Goal: Task Accomplishment & Management: Manage account settings

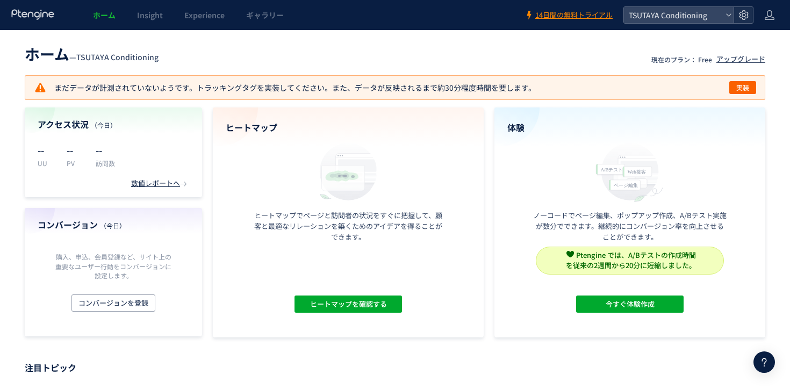
click at [745, 18] on use at bounding box center [743, 14] width 9 height 9
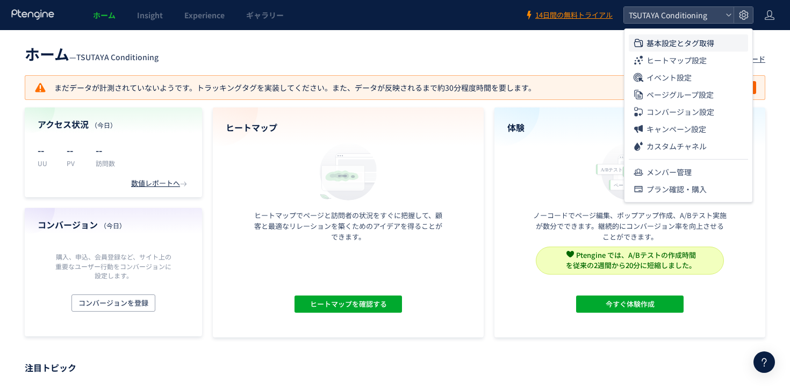
click at [693, 51] on span "基本設定とタグ取得" at bounding box center [681, 42] width 68 height 17
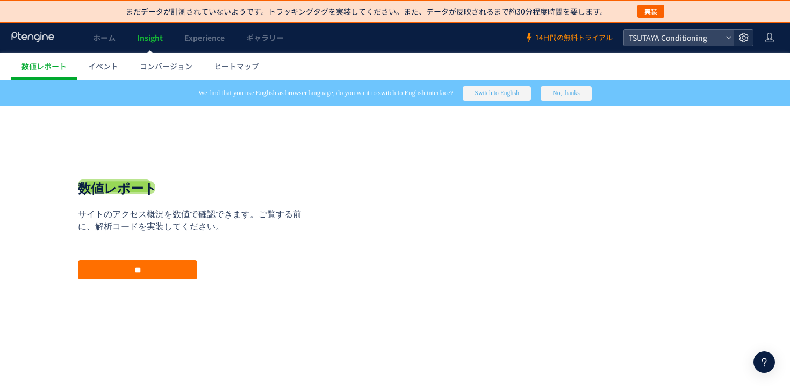
click at [742, 37] on icon at bounding box center [743, 37] width 11 height 11
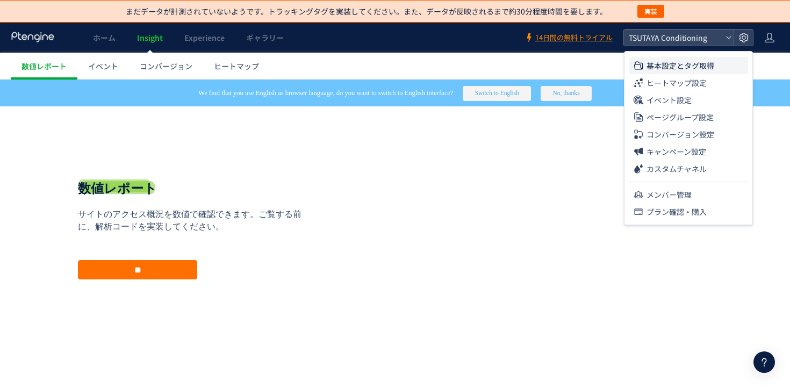
click at [709, 72] on span "基本設定とタグ取得" at bounding box center [681, 65] width 68 height 17
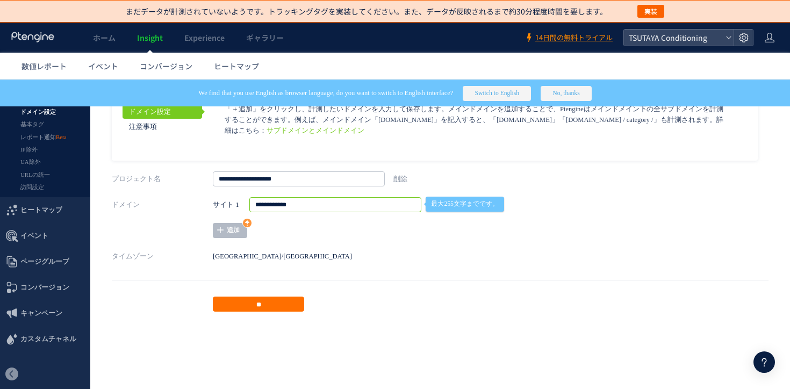
drag, startPoint x: 350, startPoint y: 205, endPoint x: 197, endPoint y: 205, distance: 153.2
click at [197, 205] on div "**********" at bounding box center [440, 217] width 657 height 41
